Goal: Information Seeking & Learning: Understand process/instructions

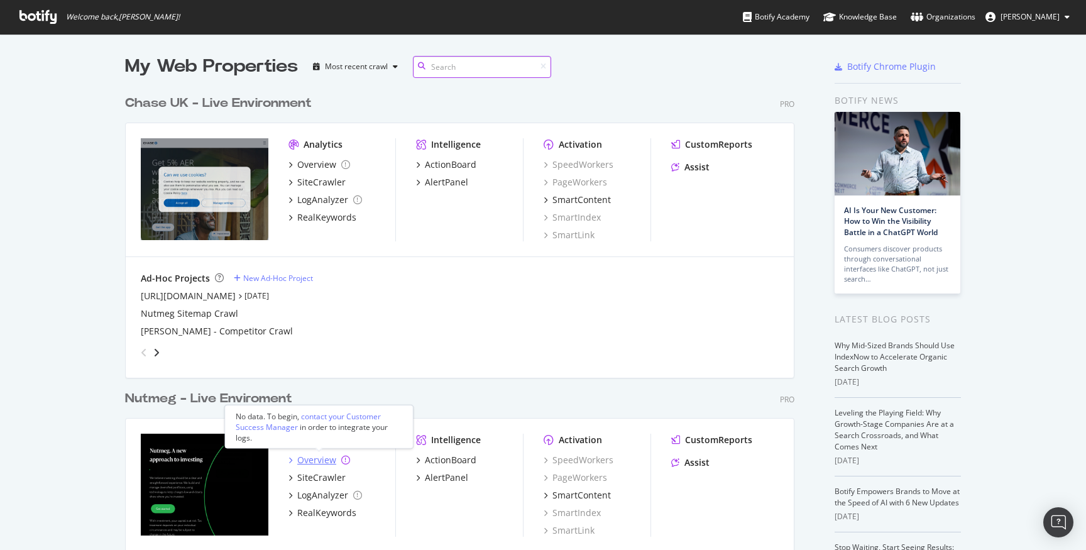
scroll to position [45, 0]
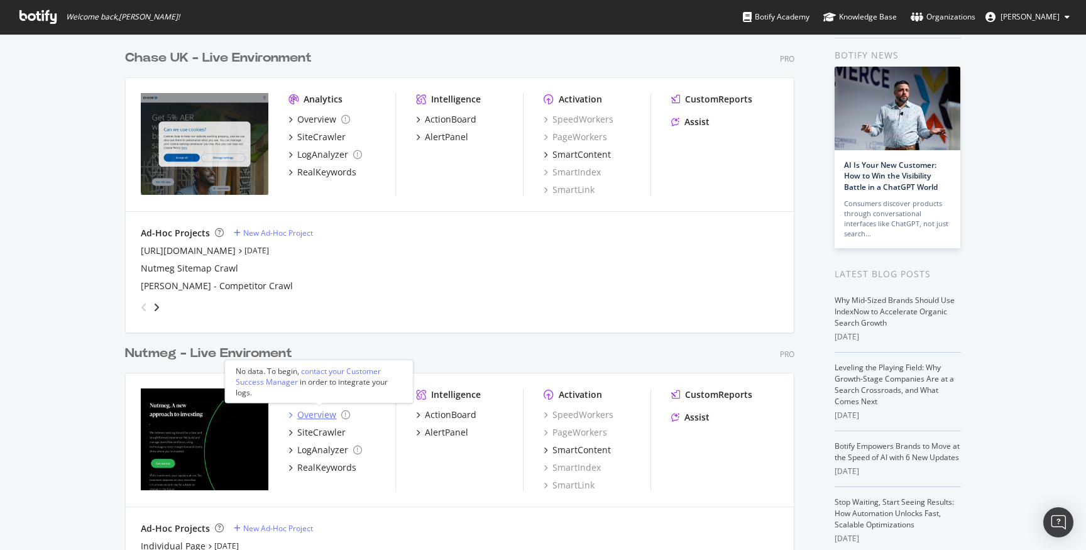
click at [314, 411] on div "Overview" at bounding box center [316, 415] width 39 height 13
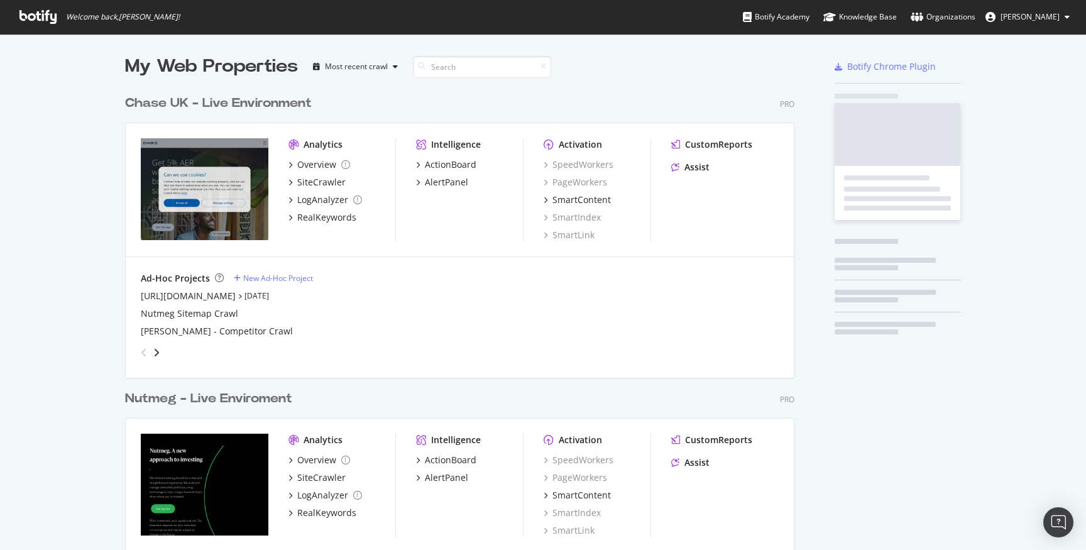
scroll to position [550, 1086]
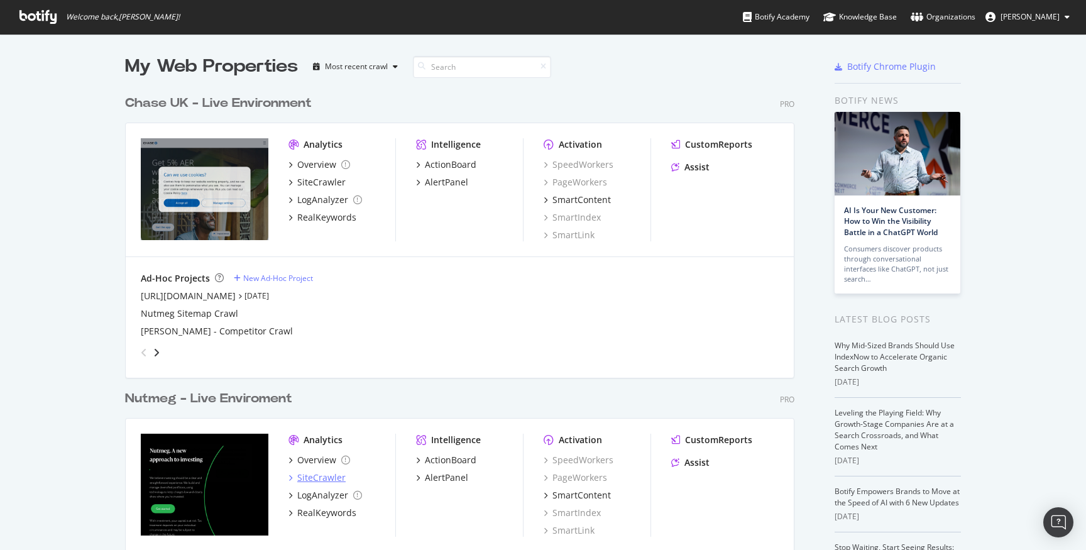
click at [319, 476] on div "SiteCrawler" at bounding box center [321, 478] width 48 height 13
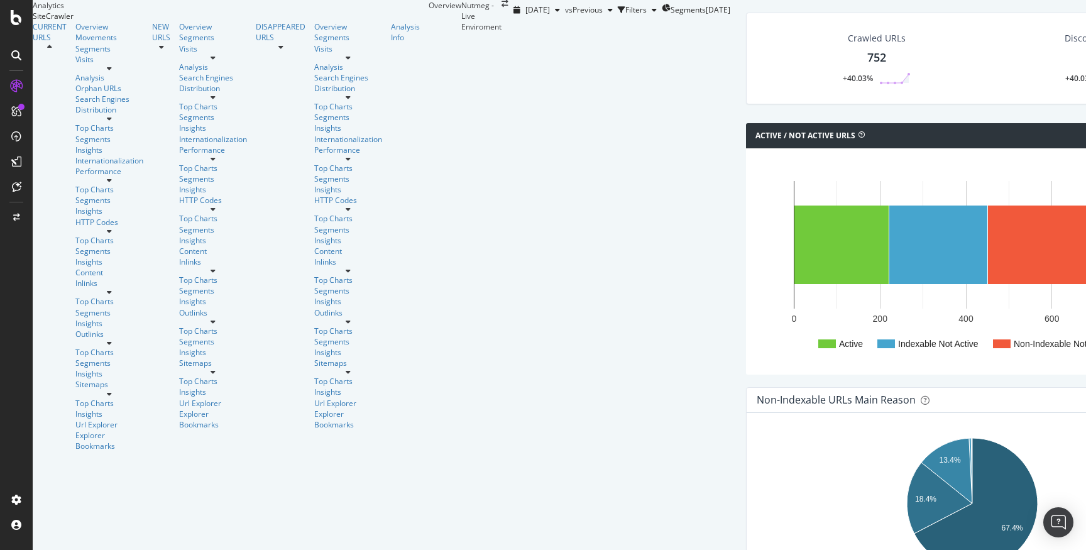
click at [868, 66] on div "752" at bounding box center [877, 58] width 19 height 16
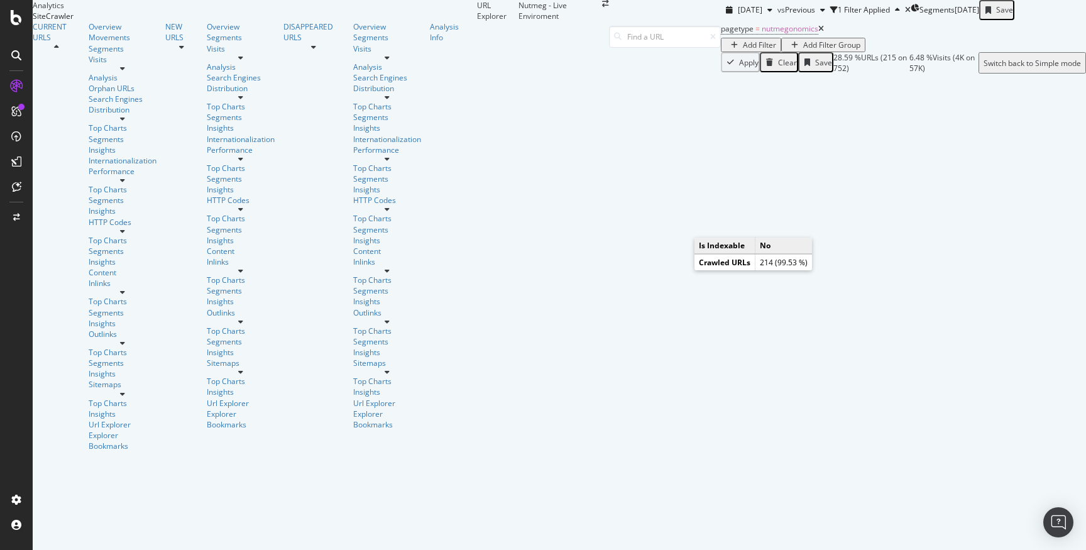
scroll to position [99, 0]
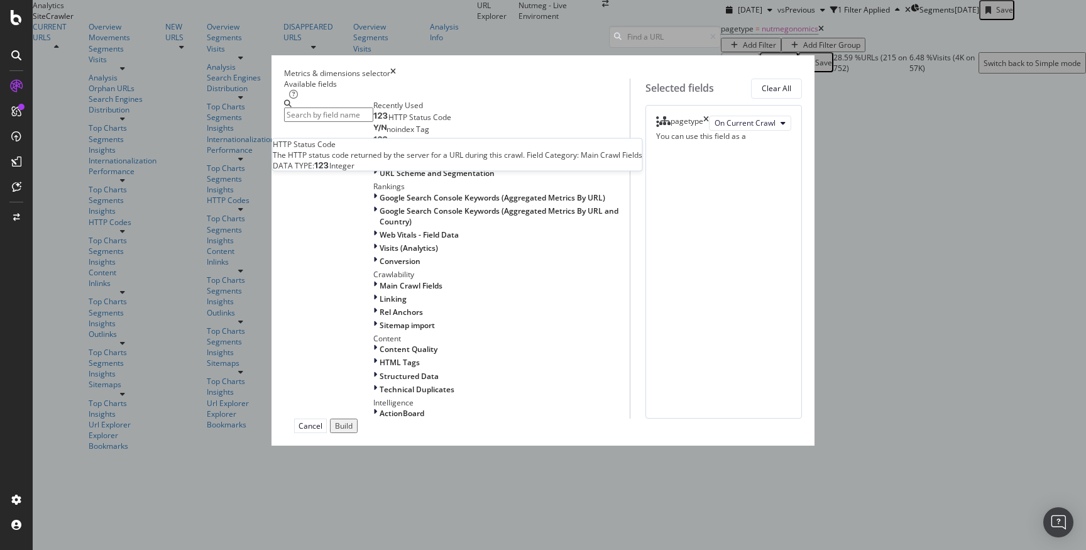
click at [409, 123] on div "HTTP Status Code" at bounding box center [412, 118] width 78 height 10
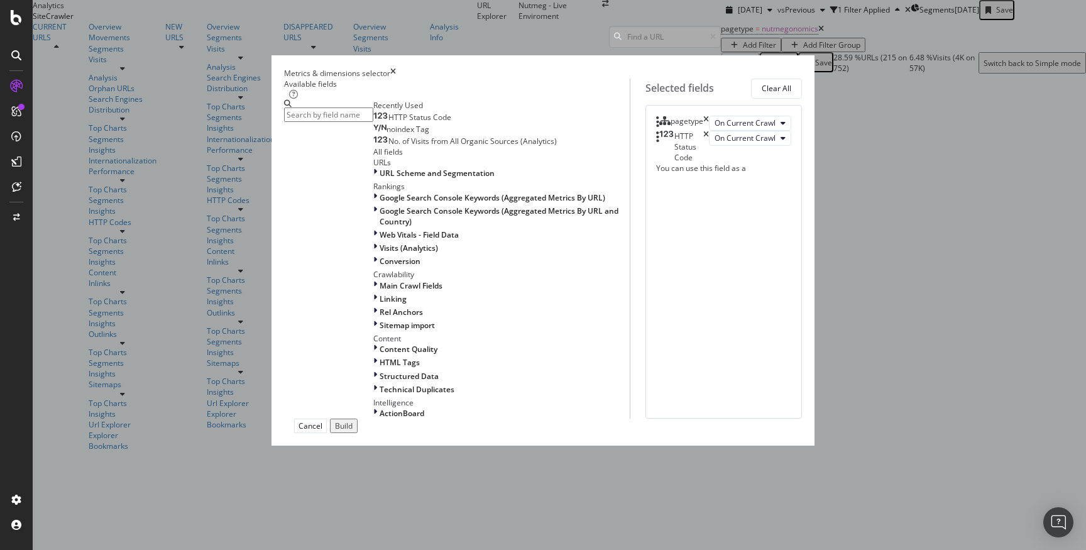
click at [353, 431] on div "Build" at bounding box center [344, 426] width 18 height 11
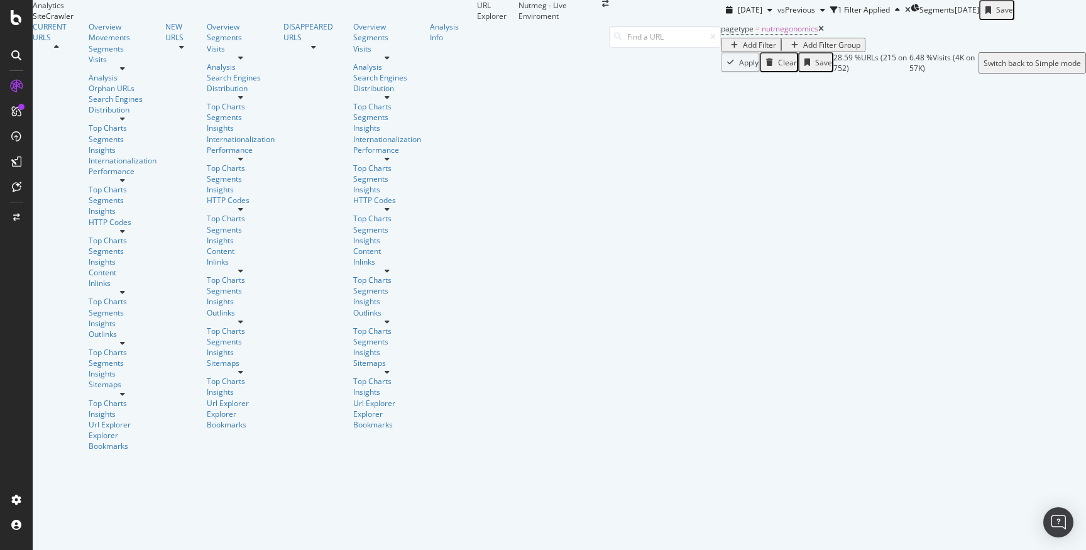
scroll to position [146, 0]
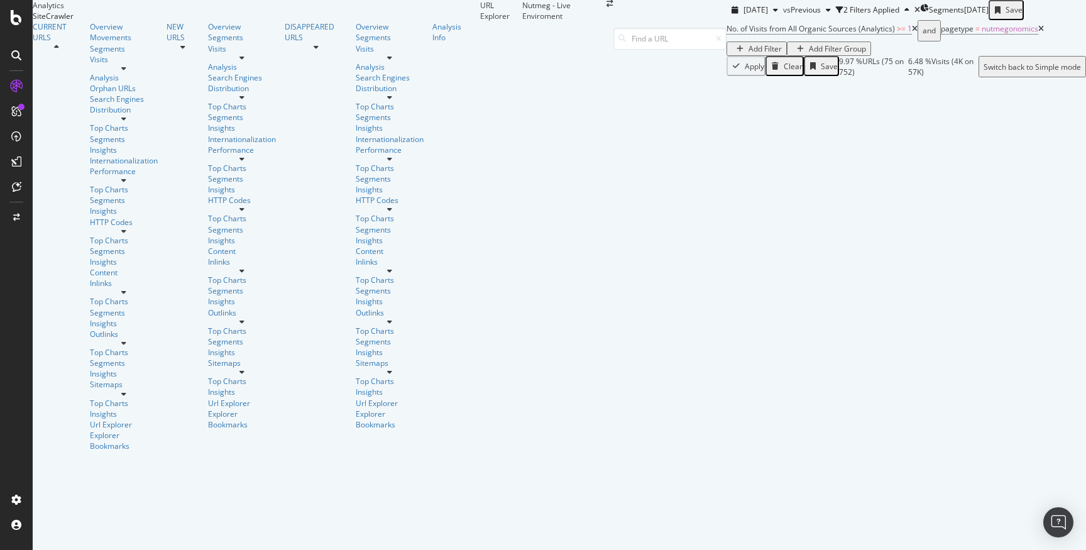
click at [128, 390] on div at bounding box center [124, 394] width 68 height 8
click at [64, 145] on div "ActionBoard" at bounding box center [71, 144] width 49 height 13
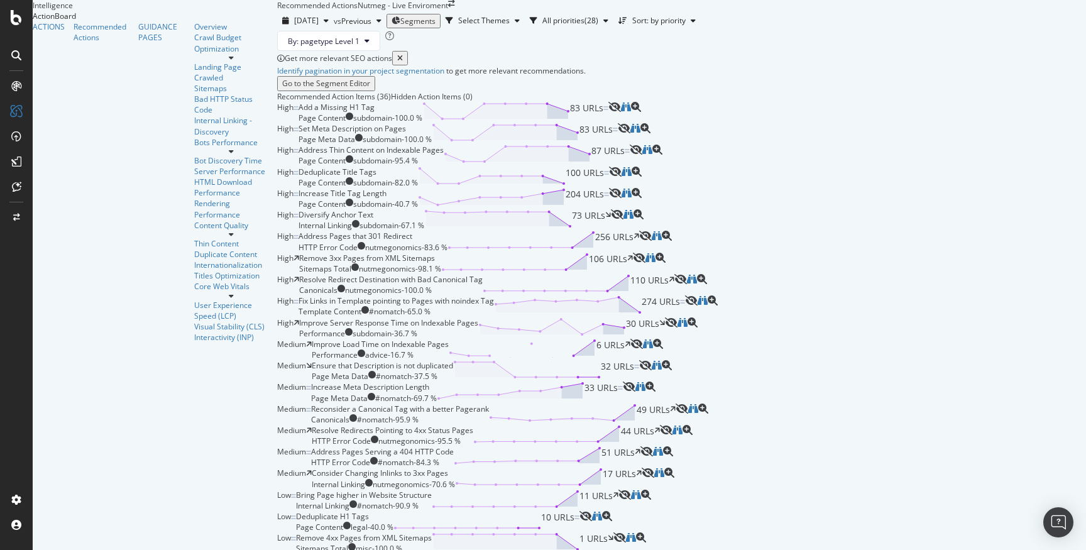
scroll to position [426, 0]
click at [639, 231] on div "Address Pages that 301 Redirect HTTP Error Code nutmegonomics - 83.6 % 256 URLs" at bounding box center [469, 241] width 341 height 21
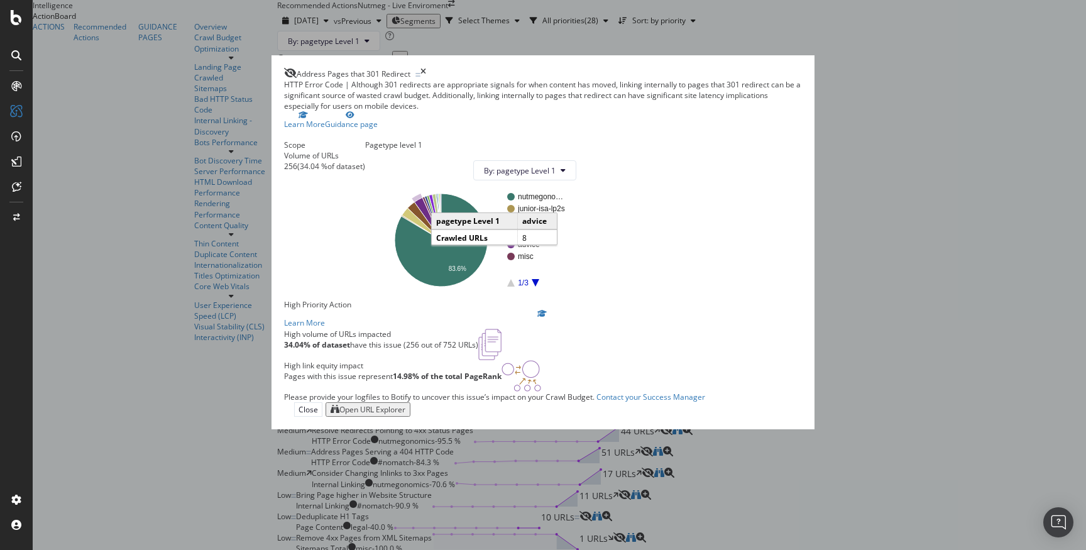
scroll to position [65, 0]
click at [426, 68] on icon "times" at bounding box center [424, 73] width 6 height 11
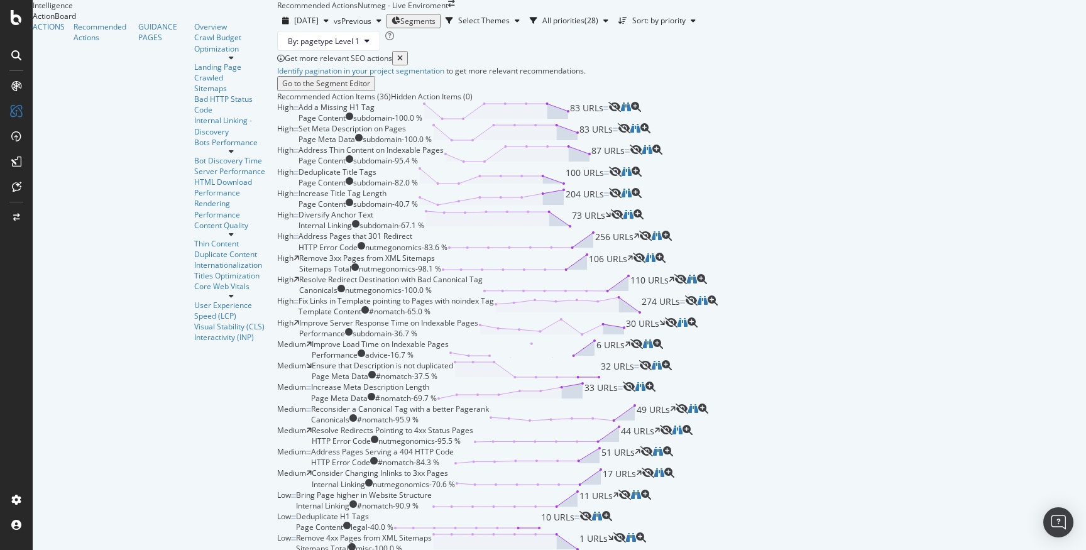
click at [569, 295] on div "Resolve Redirect Destination with Bad Canonical Tag Canonicals nutmegonomics - …" at bounding box center [486, 284] width 375 height 21
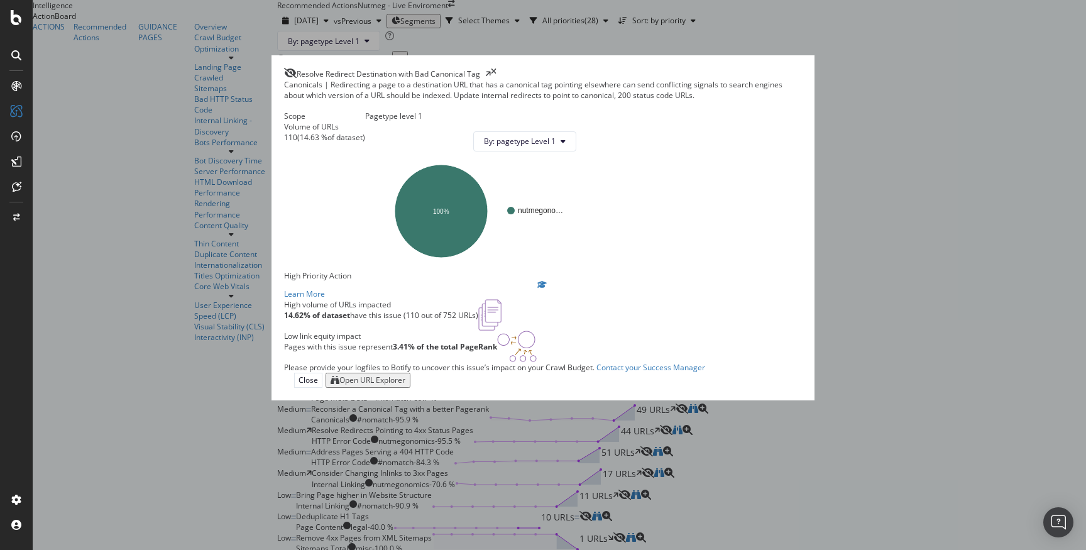
click at [406, 385] on div "Open URL Explorer" at bounding box center [373, 380] width 66 height 11
click at [497, 68] on icon "times" at bounding box center [494, 73] width 6 height 11
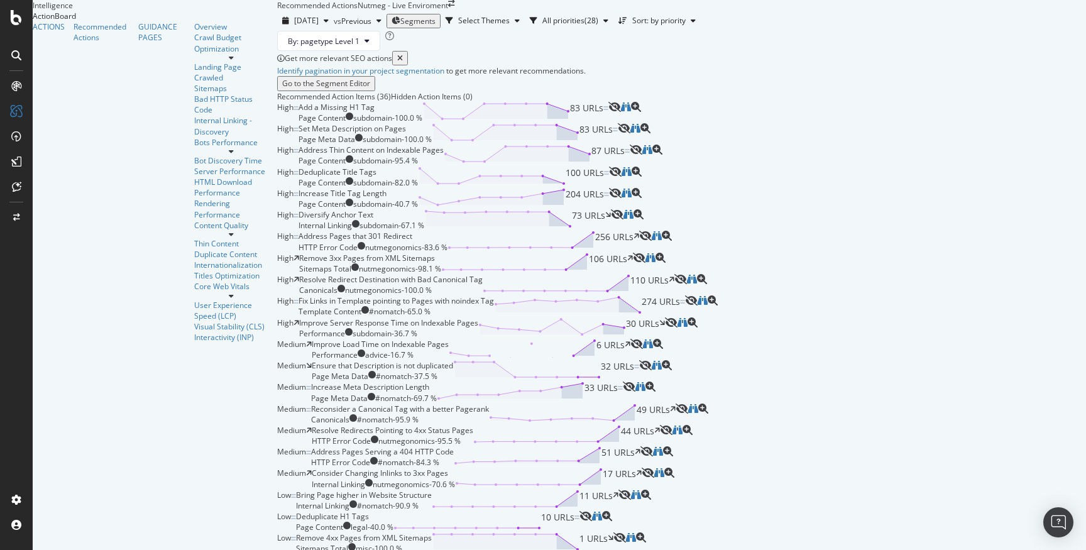
scroll to position [373, 0]
click at [519, 274] on div "Remove 3xx Pages from XML Sitemaps Sitemaps Total nutmegonomics - 98.1 % 106 UR…" at bounding box center [466, 263] width 334 height 21
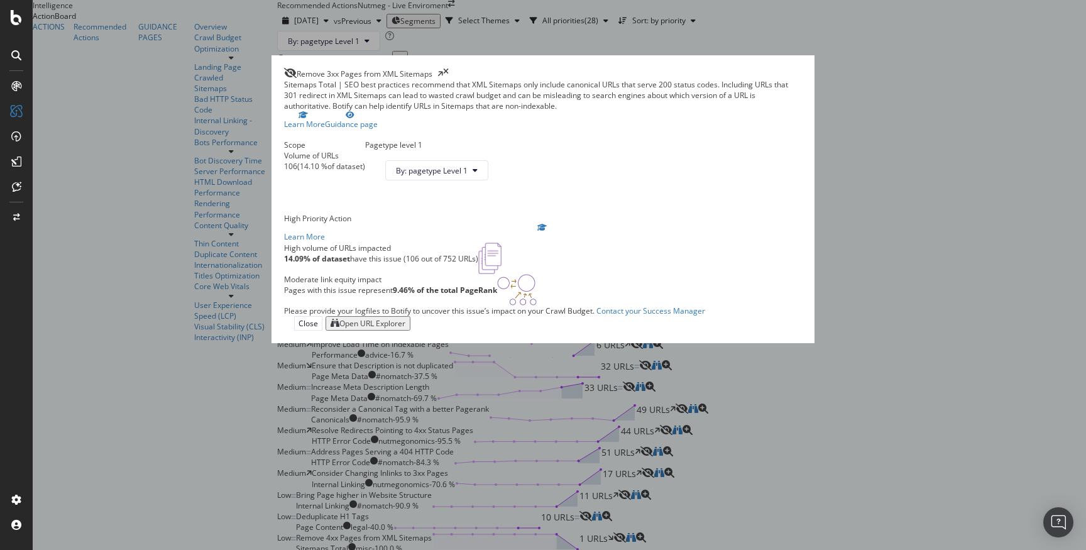
click at [406, 329] on div "Open URL Explorer" at bounding box center [373, 323] width 66 height 11
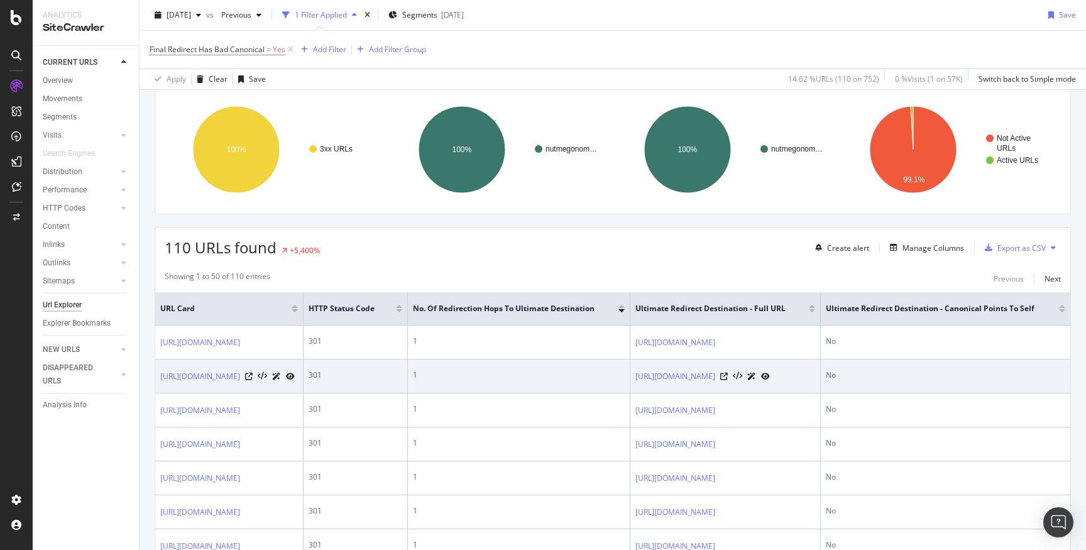
scroll to position [0, 277]
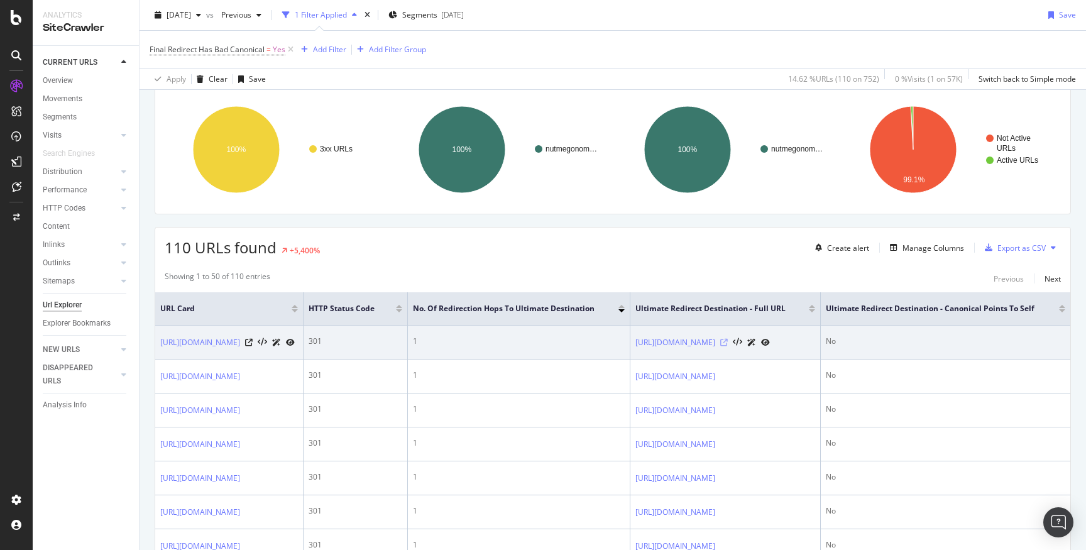
click at [728, 346] on icon at bounding box center [725, 343] width 8 height 8
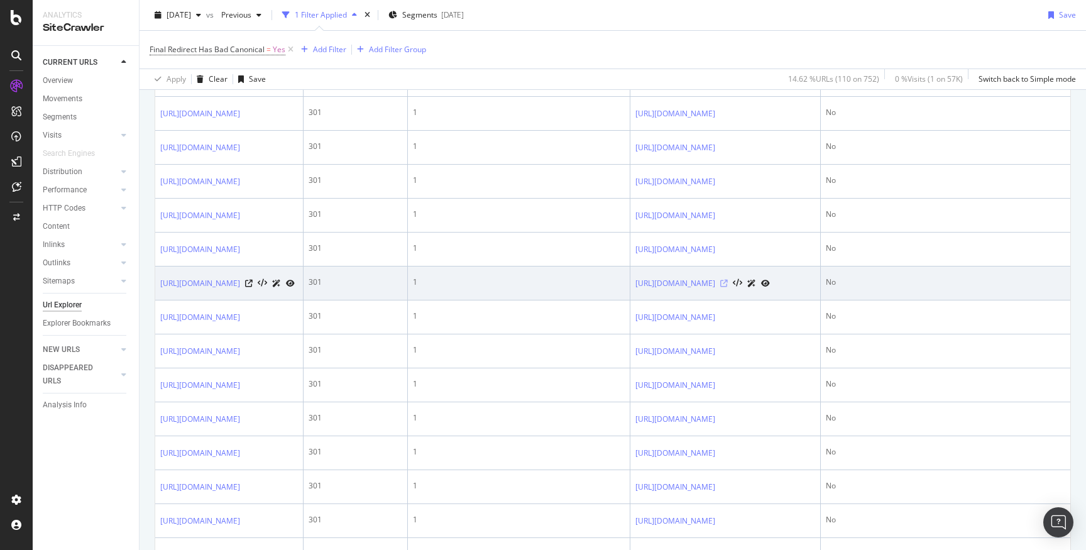
click at [728, 287] on icon at bounding box center [725, 284] width 8 height 8
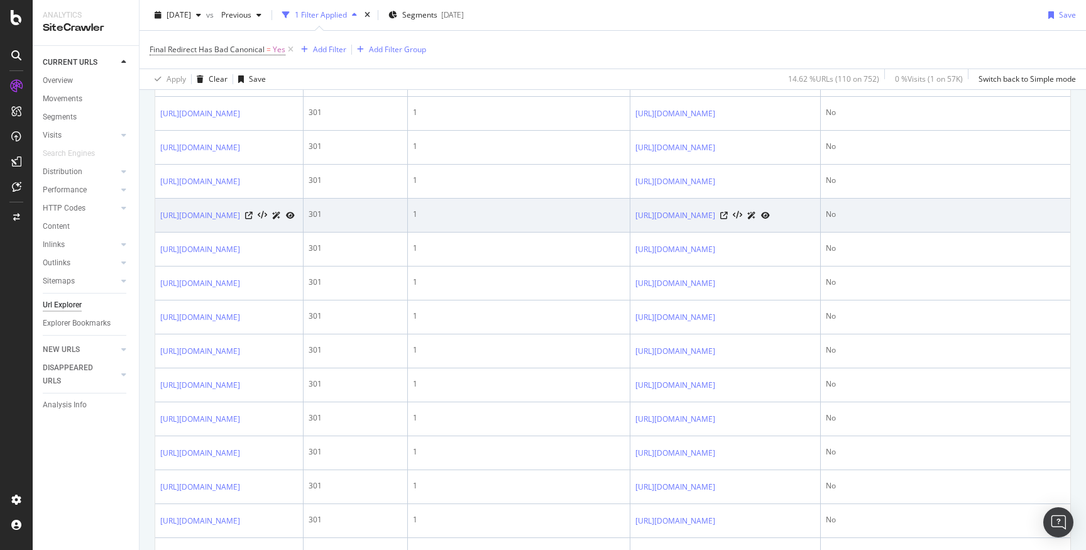
scroll to position [0, 0]
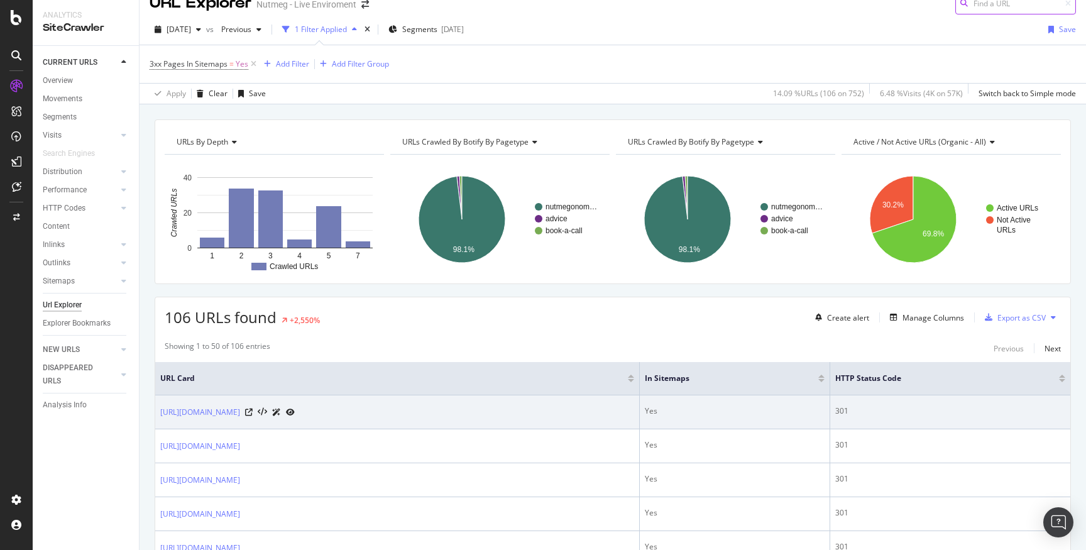
scroll to position [19, 0]
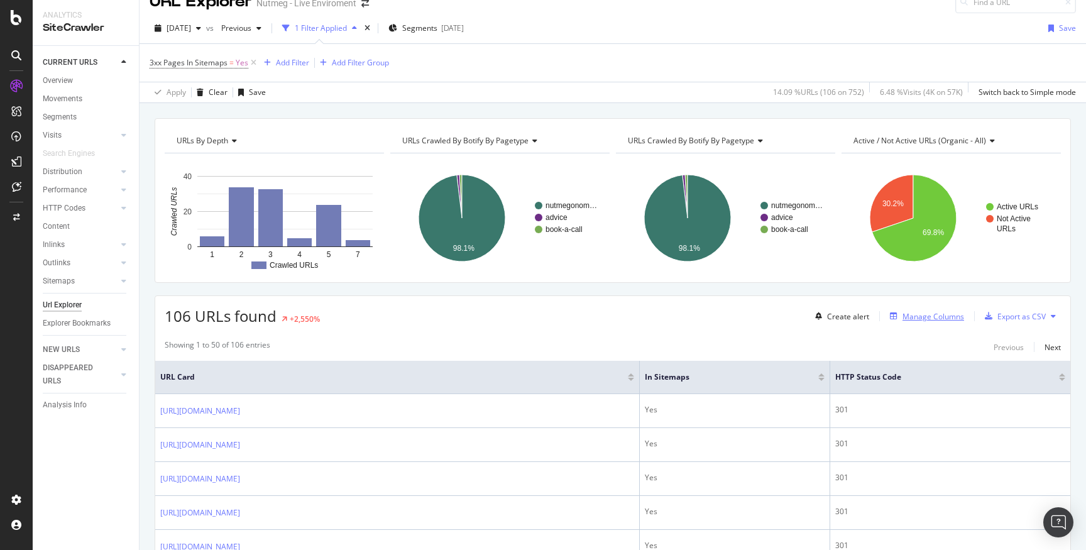
click at [946, 319] on div "Manage Columns" at bounding box center [934, 316] width 62 height 11
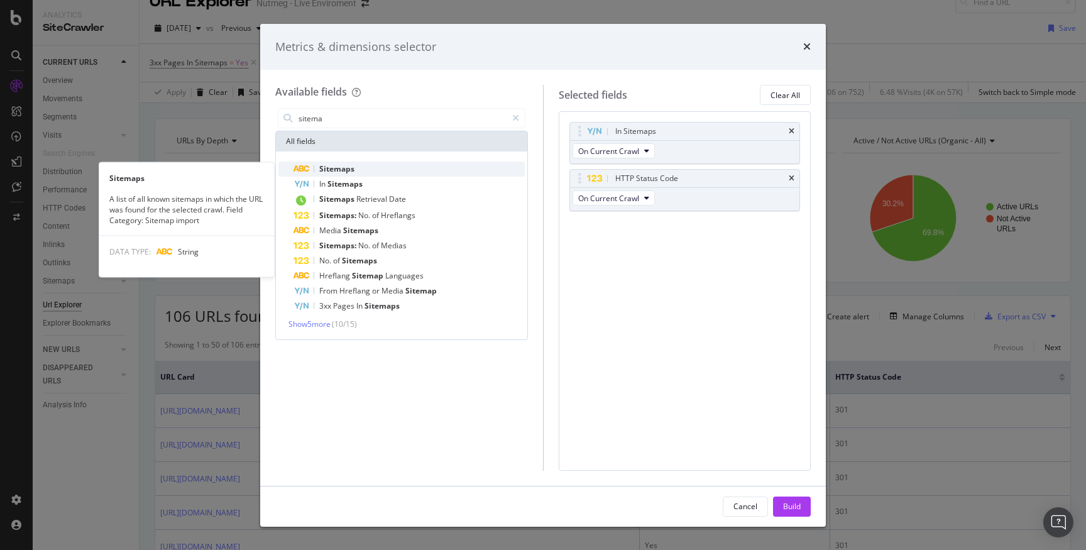
type input "sitema"
click at [387, 167] on div "Sitemaps" at bounding box center [409, 169] width 231 height 15
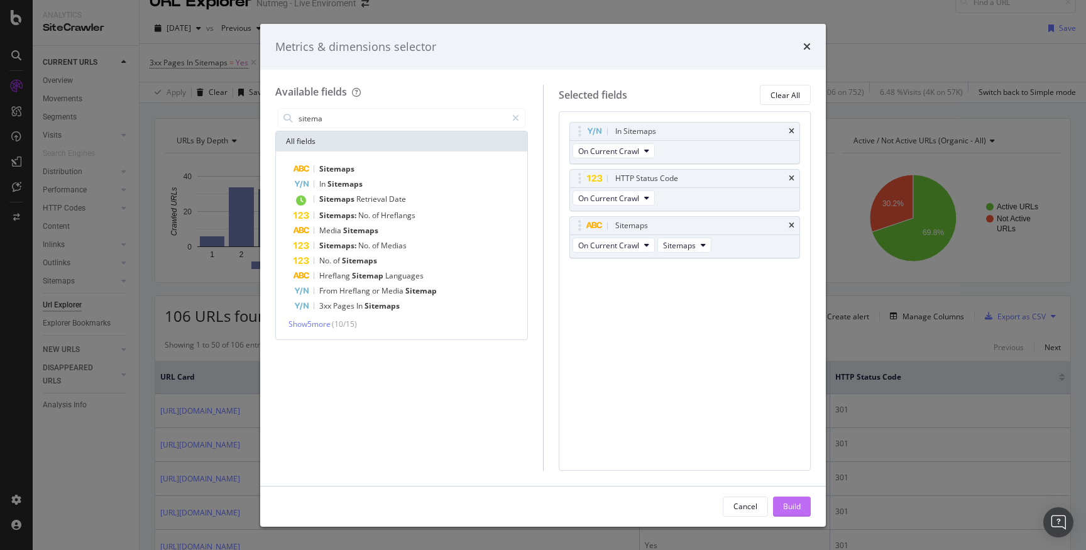
click at [783, 505] on div "Build" at bounding box center [792, 506] width 18 height 11
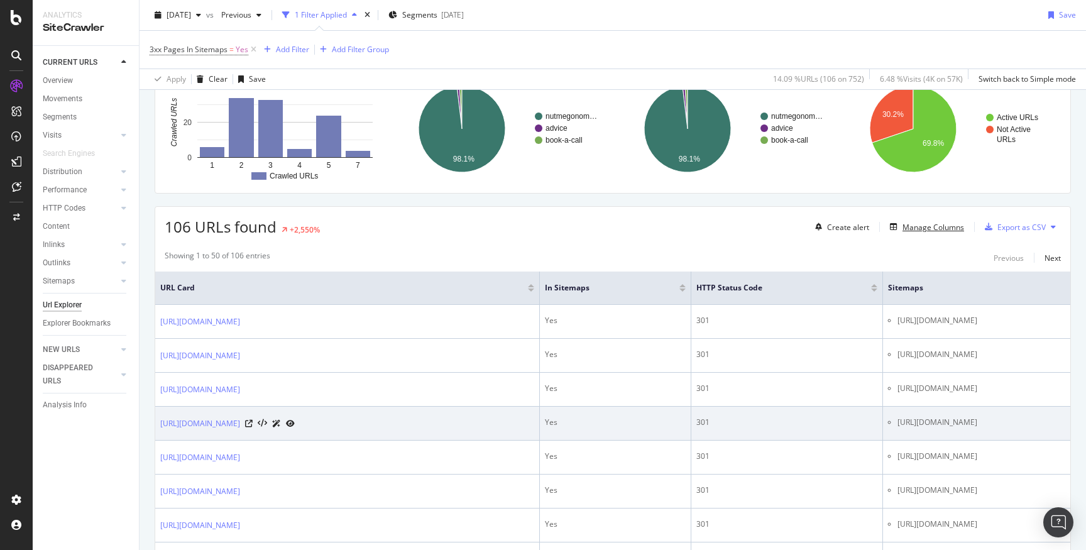
scroll to position [126, 0]
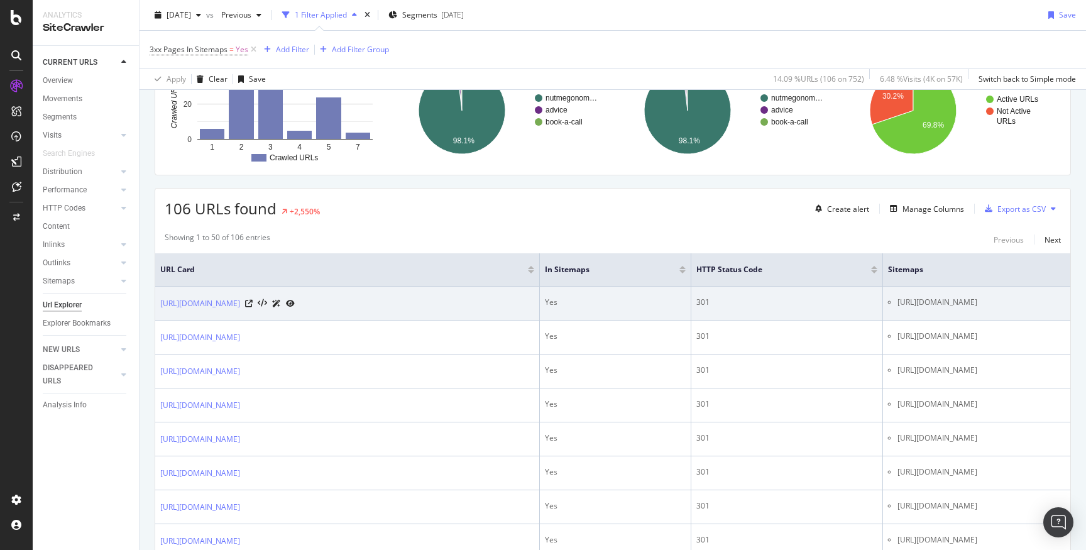
click at [950, 302] on li "[URL][DOMAIN_NAME]" at bounding box center [982, 302] width 168 height 11
copy tbody "[URL][DOMAIN_NAME]"
